Goal: Find specific page/section

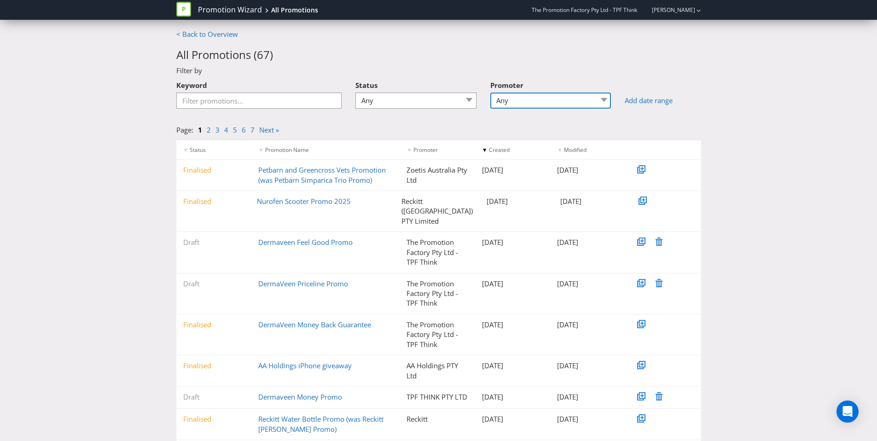
click at [540, 93] on select "Any AA Holdings PTY LTD AA Holdings PTY Ltd Australasian Food Group (AFG) - Tra…" at bounding box center [550, 101] width 121 height 16
click at [347, 57] on h2 "All Promotions ( 67 )" at bounding box center [438, 55] width 525 height 12
click at [205, 129] on li "1" at bounding box center [202, 130] width 9 height 10
click at [206, 133] on li "1" at bounding box center [202, 130] width 9 height 10
click at [207, 131] on link "2" at bounding box center [209, 129] width 4 height 9
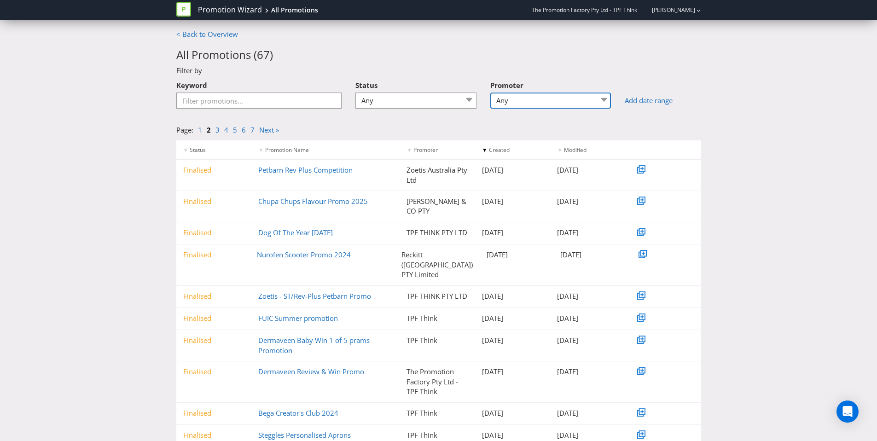
click at [558, 97] on select "Any AA Holdings PTY LTD AA Holdings PTY Ltd Australasian Food Group (AFG) - Tra…" at bounding box center [550, 101] width 121 height 16
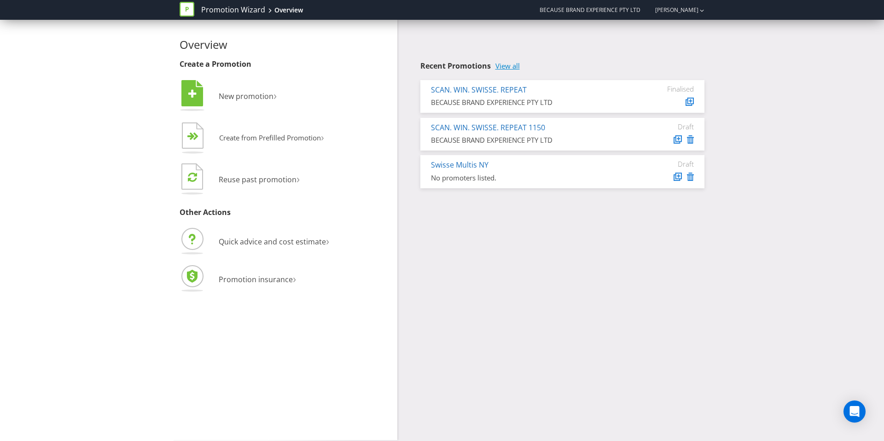
click at [512, 67] on link "View all" at bounding box center [507, 66] width 24 height 8
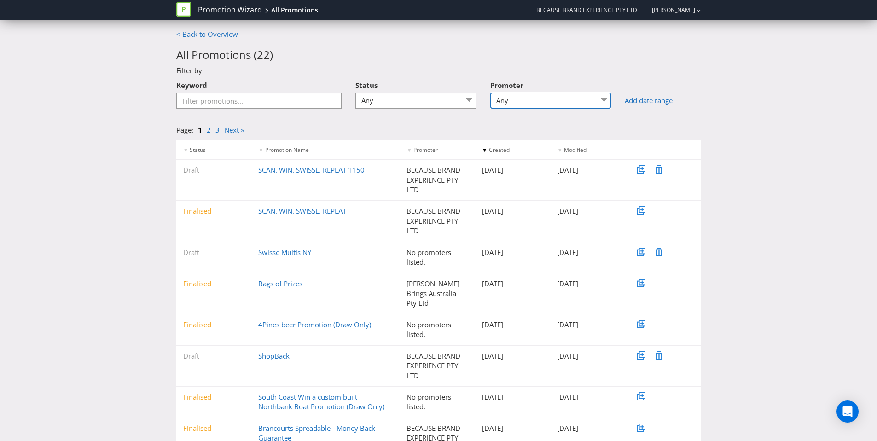
click at [574, 105] on select "Any BECAUSE BRAND EXPERIENCE PTY LTD Because Creative Experiences Brancourt Dai…" at bounding box center [550, 101] width 121 height 16
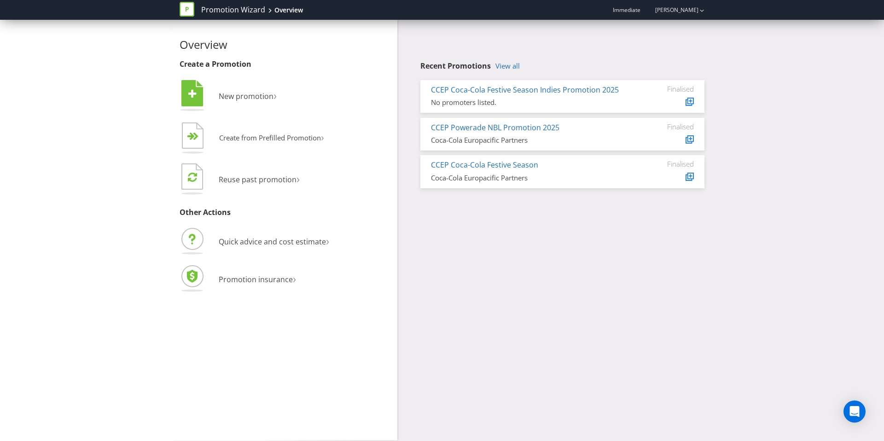
click at [495, 64] on h4 "Recent Promotions View all" at bounding box center [562, 66] width 284 height 8
click at [501, 66] on link "View all" at bounding box center [507, 66] width 24 height 8
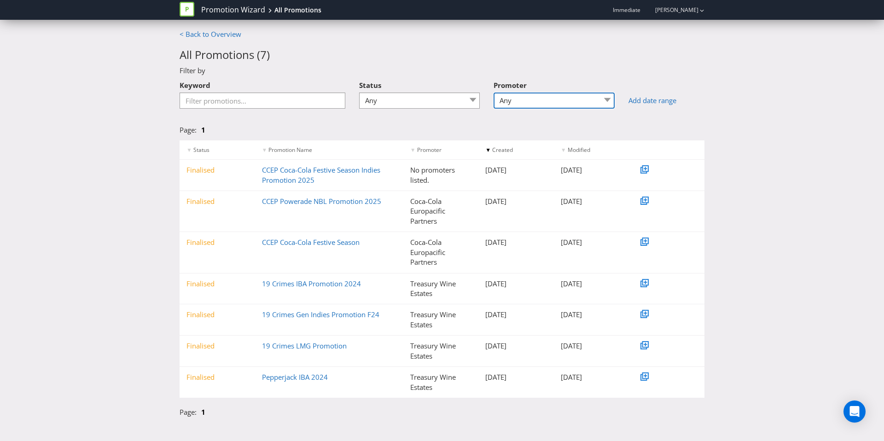
click at [587, 97] on select "Any Coca-Cola Europacific Partners Treasury Wine Estates" at bounding box center [554, 101] width 121 height 16
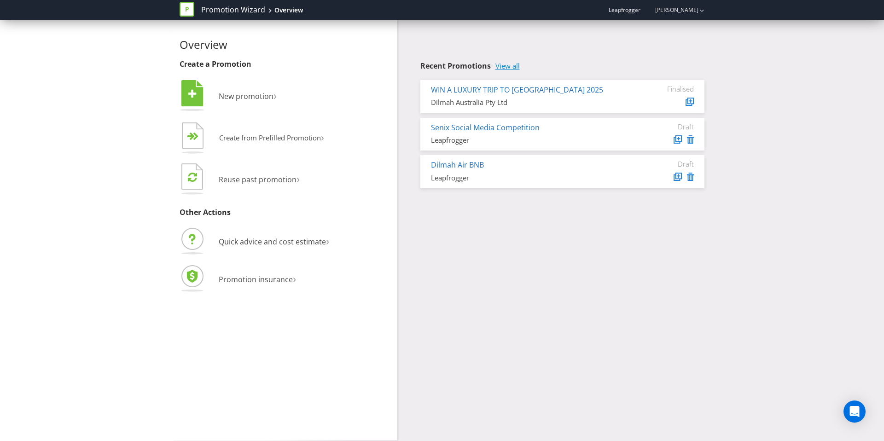
click at [514, 65] on link "View all" at bounding box center [507, 66] width 24 height 8
